Goal: Navigation & Orientation: Find specific page/section

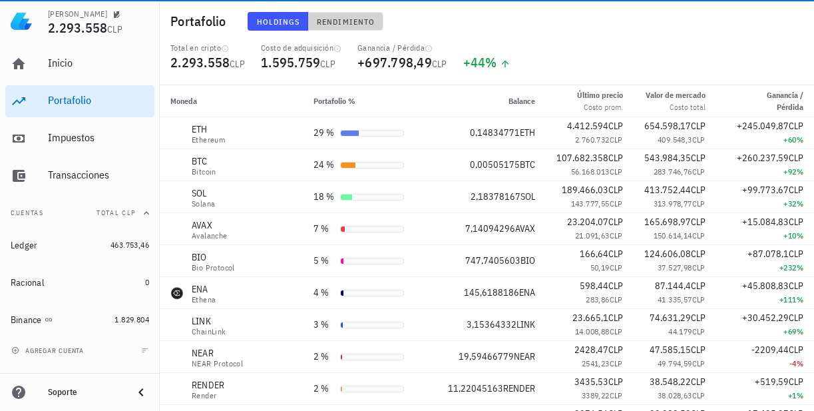
click at [348, 24] on span "Rendimiento" at bounding box center [345, 22] width 59 height 10
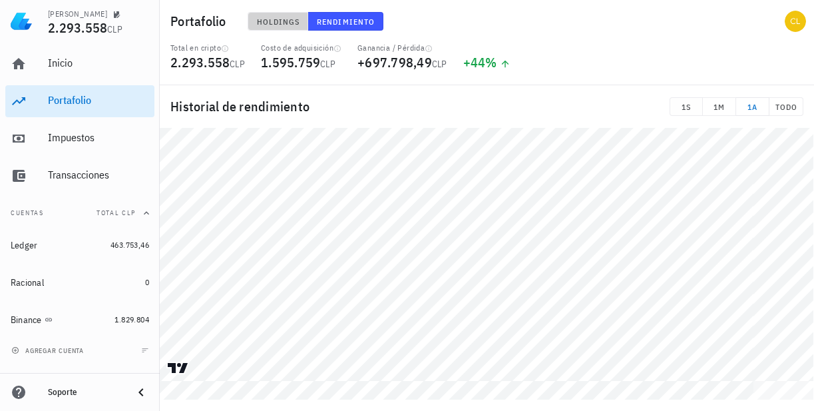
click at [274, 20] on span "Holdings" at bounding box center [278, 22] width 44 height 10
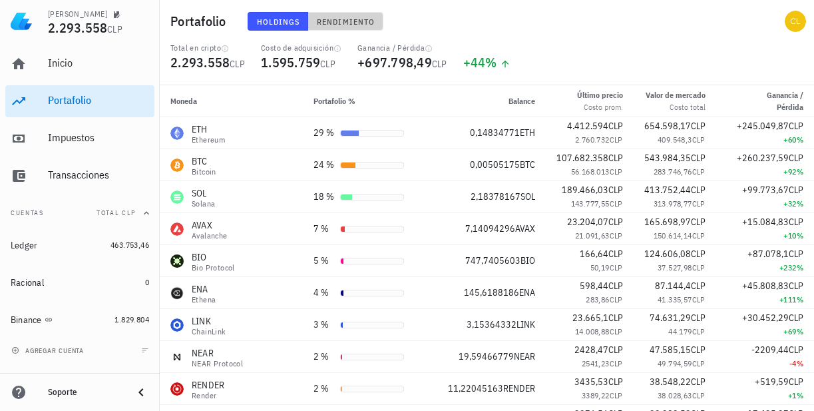
click at [343, 18] on span "Rendimiento" at bounding box center [345, 22] width 59 height 10
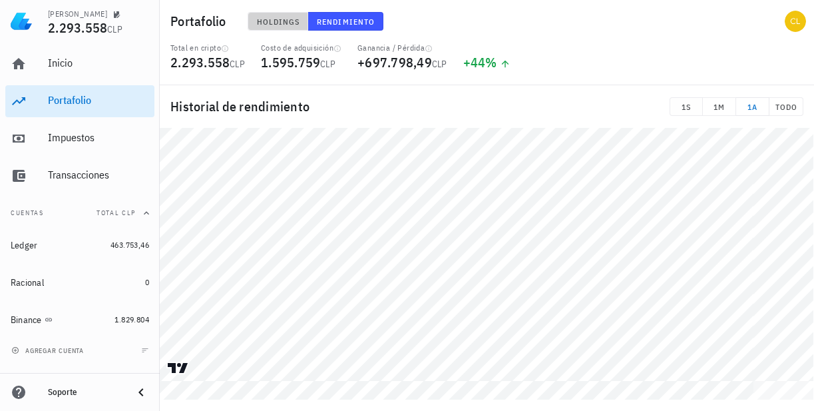
click at [289, 19] on span "Holdings" at bounding box center [278, 22] width 44 height 10
